Goal: Transaction & Acquisition: Book appointment/travel/reservation

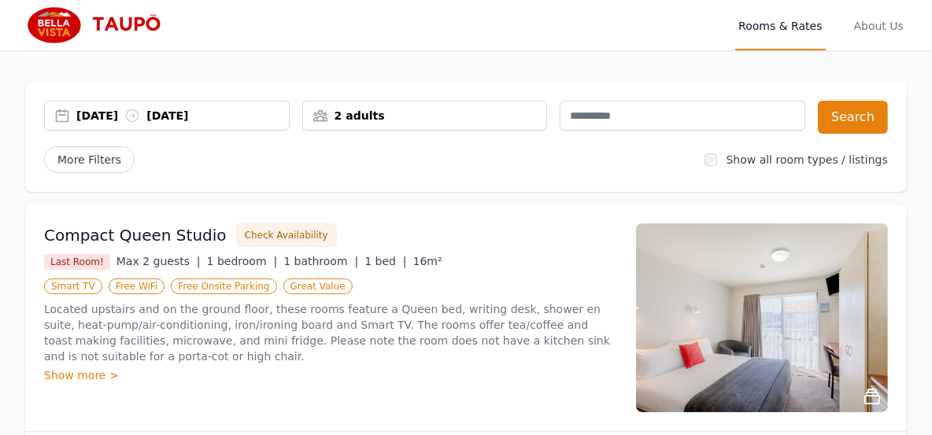
click at [85, 116] on div "[DATE] [DATE]" at bounding box center [182, 116] width 212 height 16
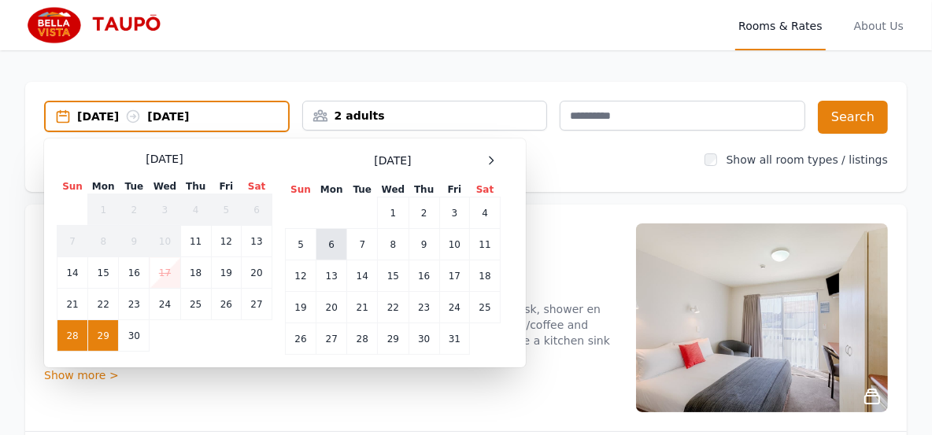
click at [334, 245] on td "6" at bounding box center [331, 244] width 31 height 31
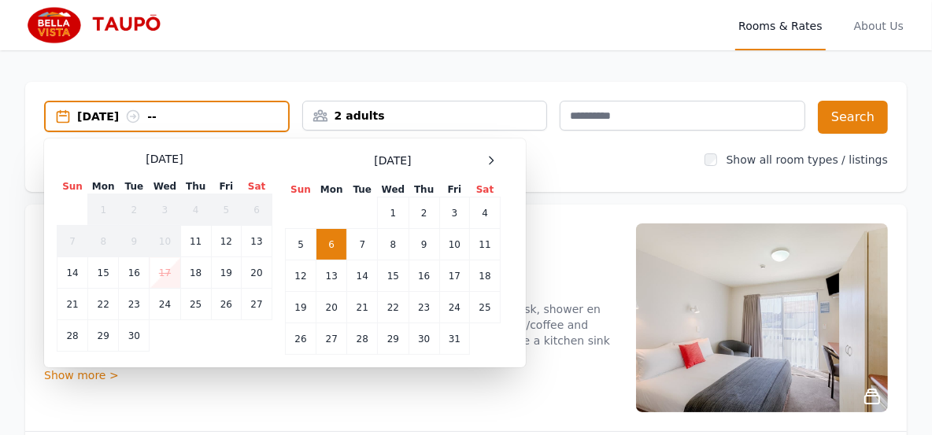
click at [190, 113] on div "[DATE] --" at bounding box center [182, 117] width 211 height 16
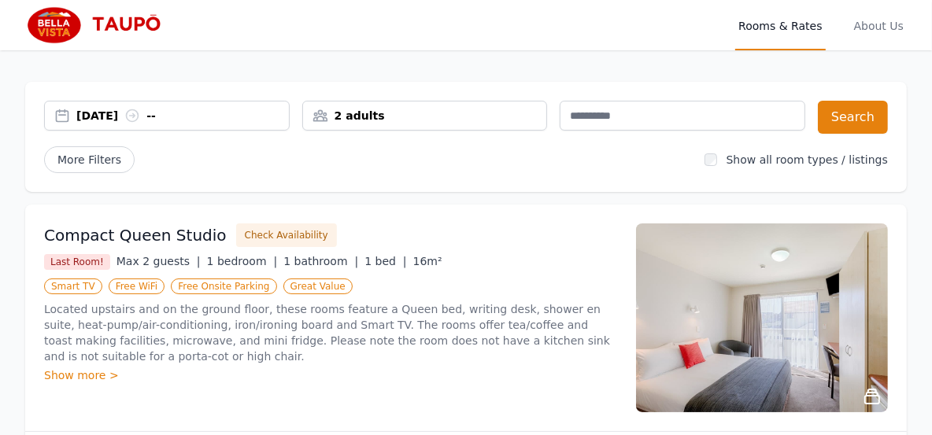
click at [190, 113] on div "[DATE] --" at bounding box center [182, 116] width 212 height 16
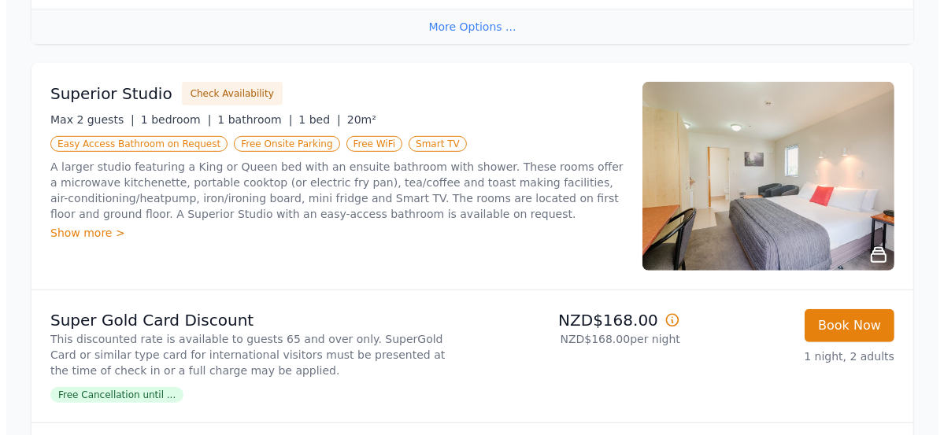
scroll to position [630, 0]
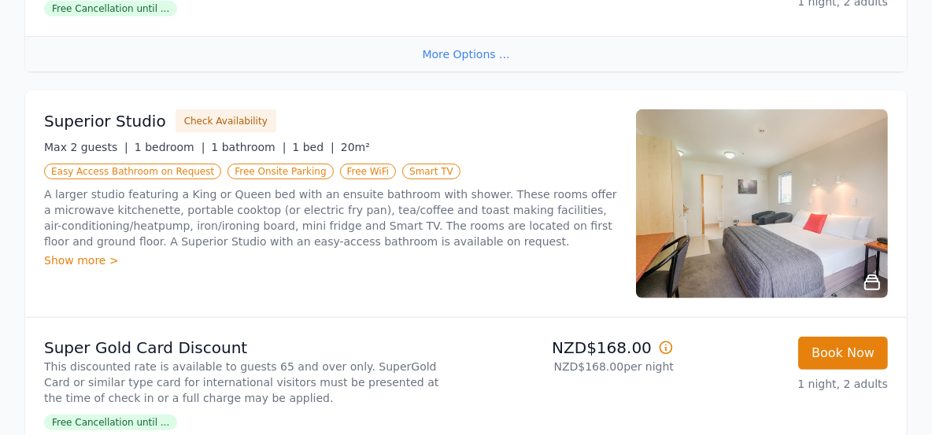
click at [763, 232] on img at bounding box center [762, 203] width 252 height 189
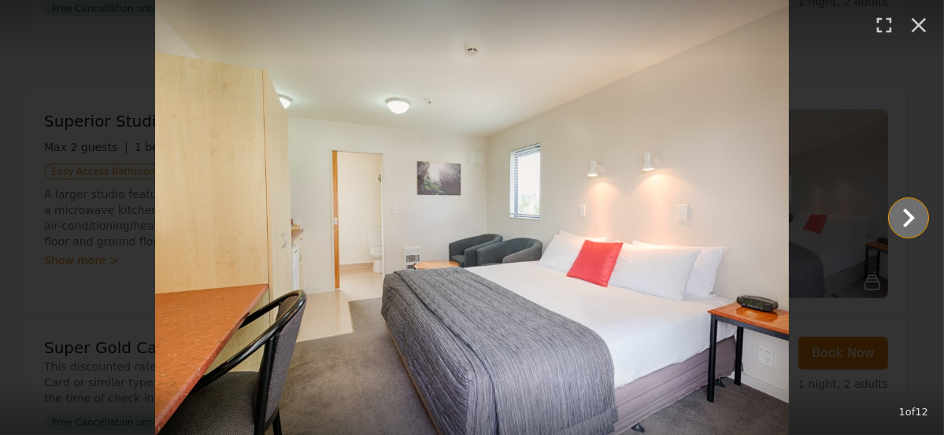
click at [908, 220] on icon "Show slide 2 of 12" at bounding box center [909, 218] width 12 height 19
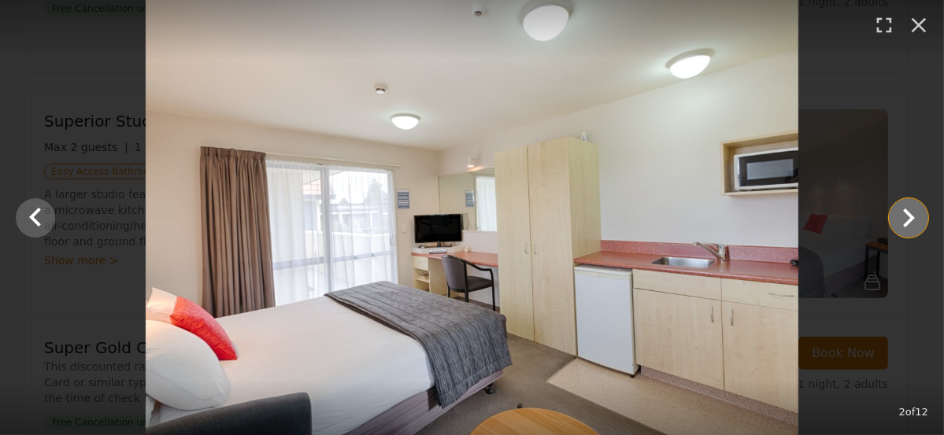
click at [903, 216] on icon "Show slide 3 of 12" at bounding box center [908, 218] width 38 height 38
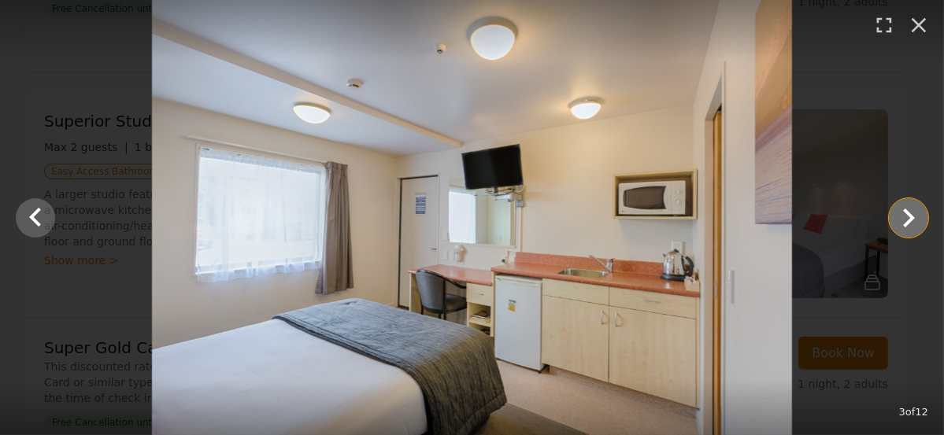
click at [903, 216] on icon "Show slide 4 of 12" at bounding box center [908, 218] width 38 height 38
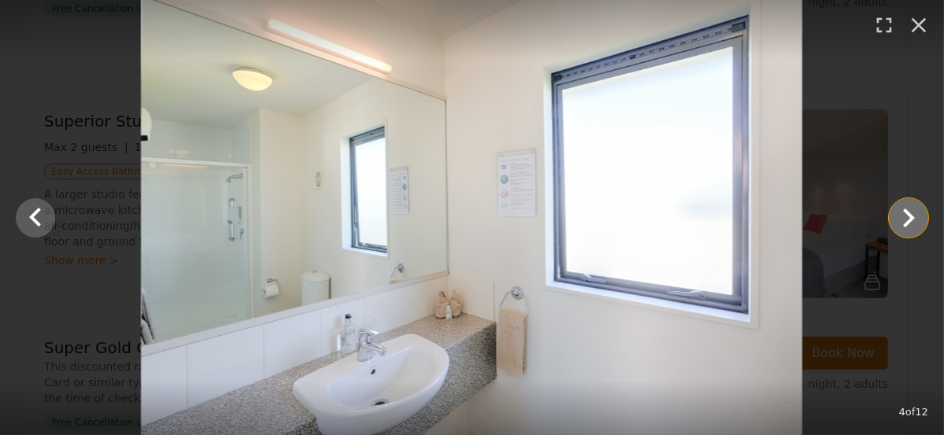
click at [903, 216] on icon "Show slide 5 of 12" at bounding box center [908, 218] width 38 height 38
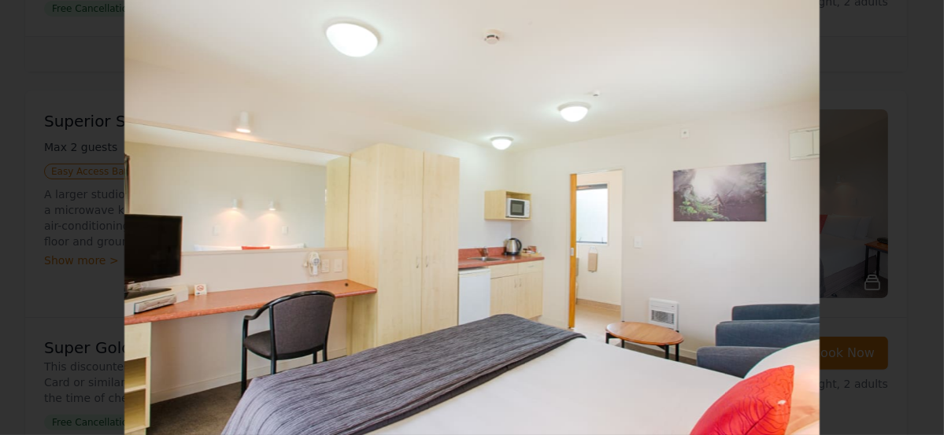
click at [903, 216] on icon "Show slide 6 of 12" at bounding box center [908, 218] width 38 height 38
